Goal: Information Seeking & Learning: Find specific fact

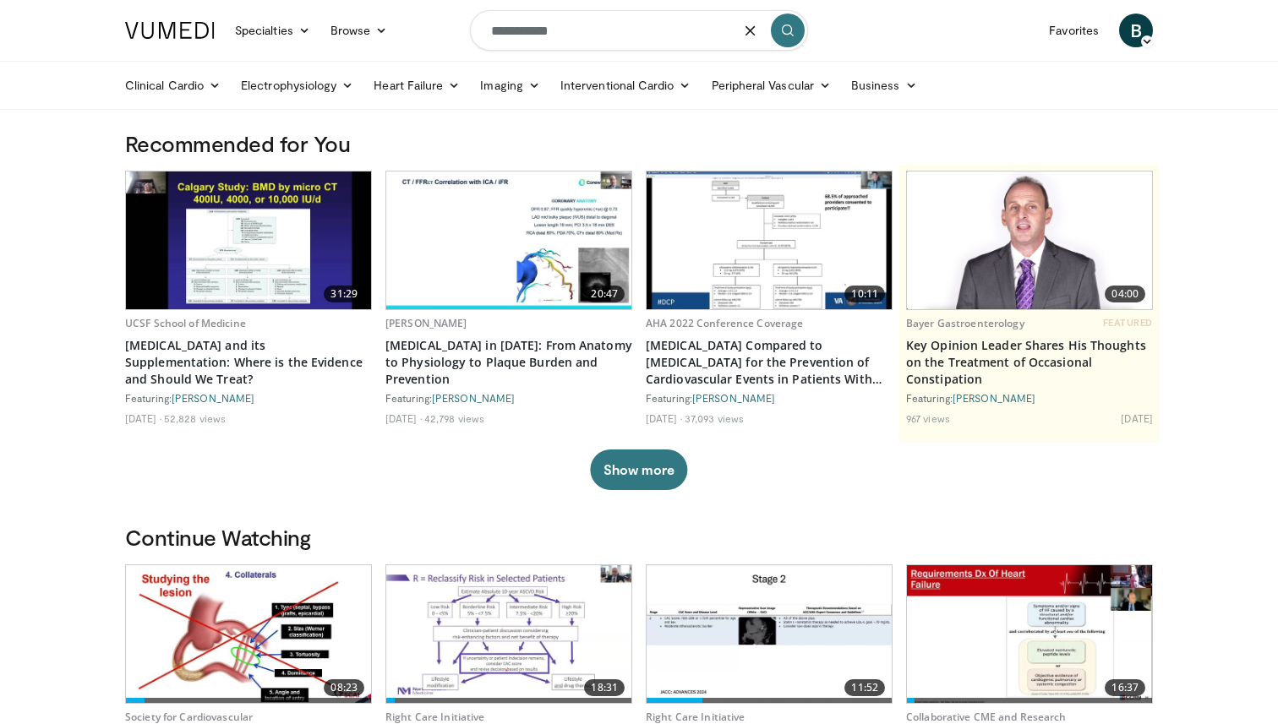
type input "**********"
click at [789, 37] on button "submit" at bounding box center [788, 31] width 34 height 34
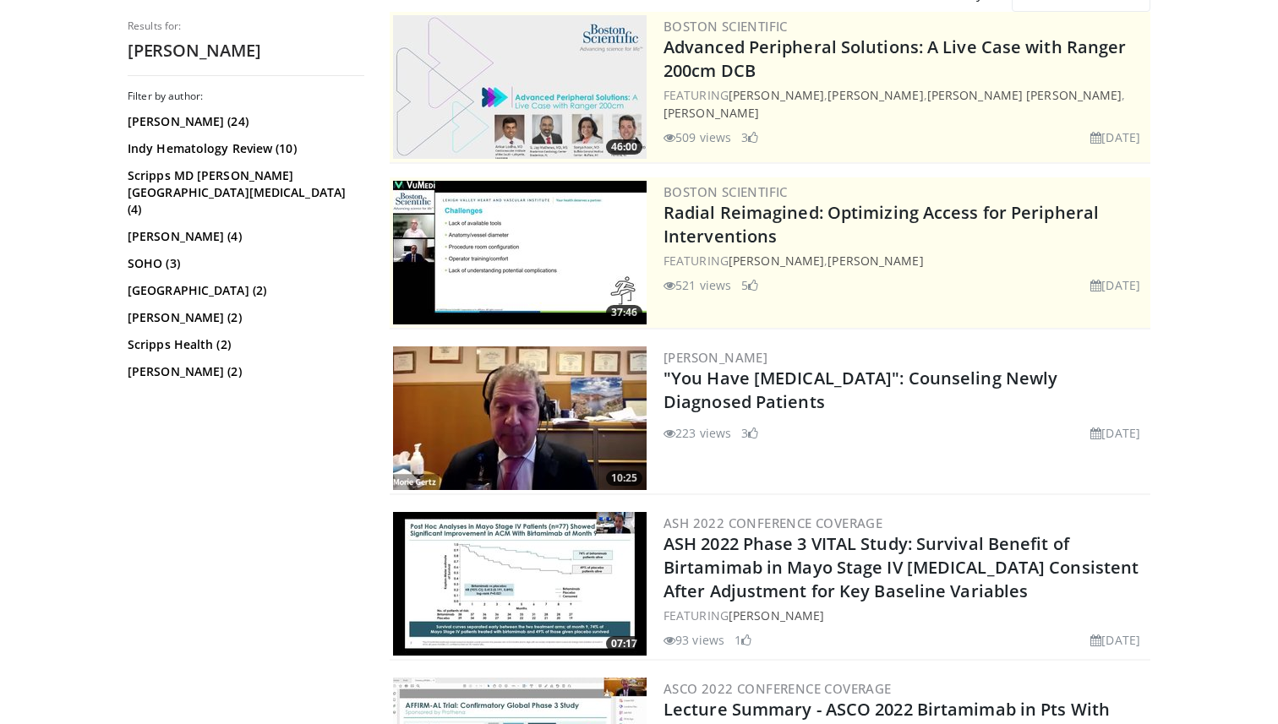
scroll to position [178, 0]
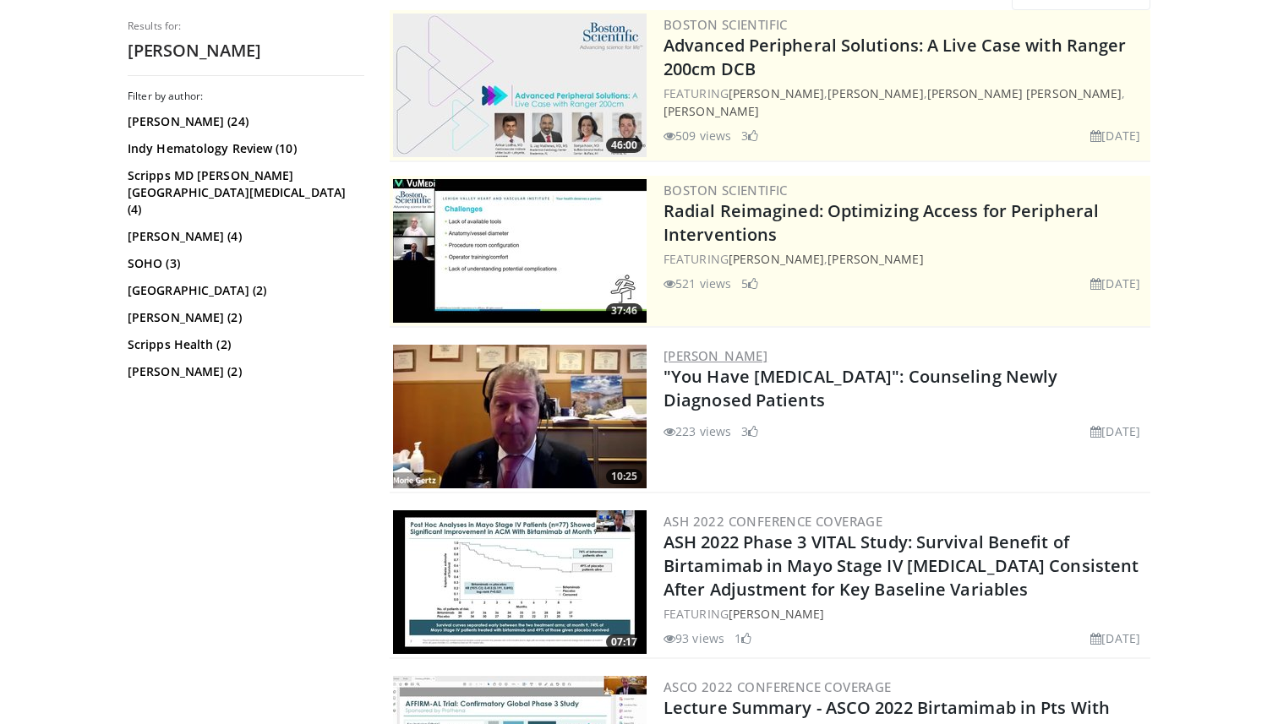
drag, startPoint x: 764, startPoint y: 353, endPoint x: 667, endPoint y: 353, distance: 97.2
click at [667, 353] on h3 "[PERSON_NAME]" at bounding box center [905, 355] width 483 height 15
copy link "[PERSON_NAME]"
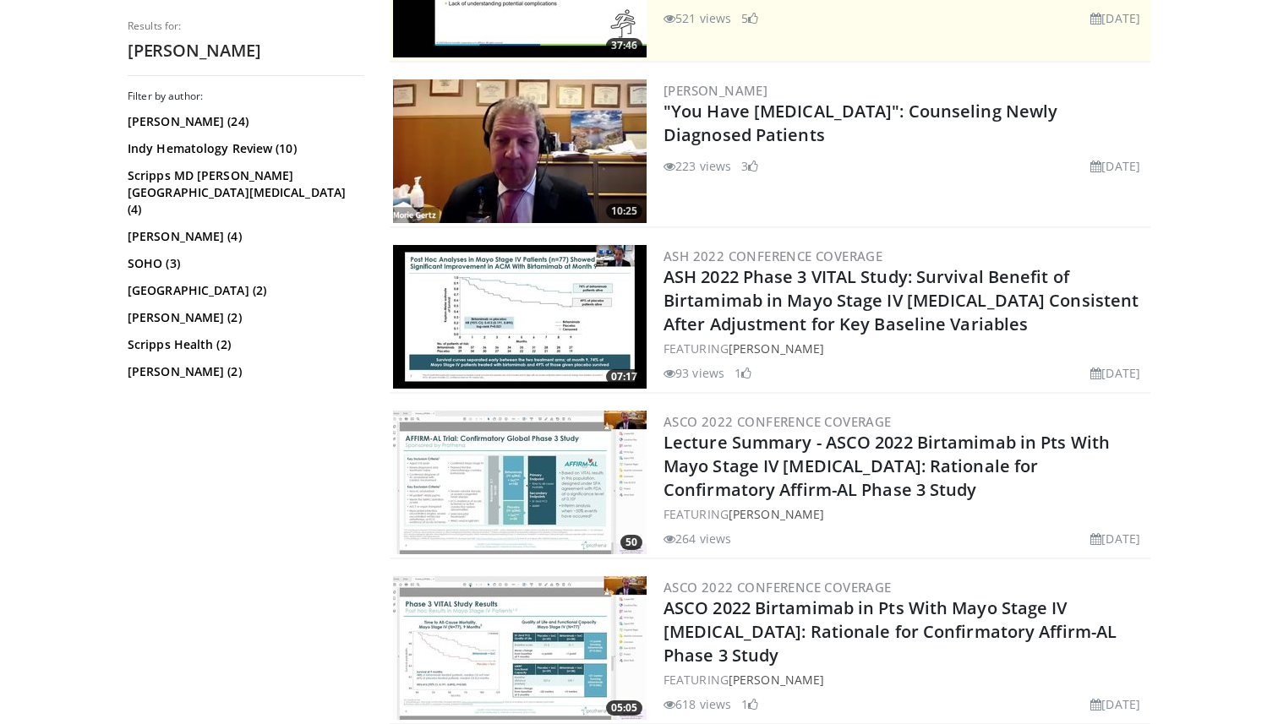
scroll to position [0, 0]
